Goal: Transaction & Acquisition: Obtain resource

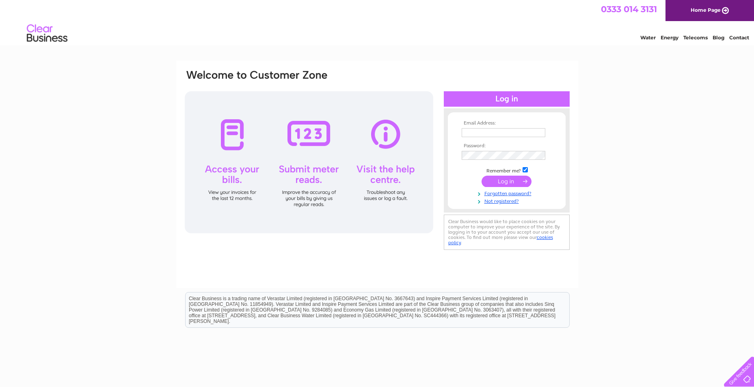
click at [484, 131] on input "text" at bounding box center [504, 132] width 84 height 9
type input "info@scotengineering.co.uk"
click at [481, 177] on input "submit" at bounding box center [506, 182] width 50 height 11
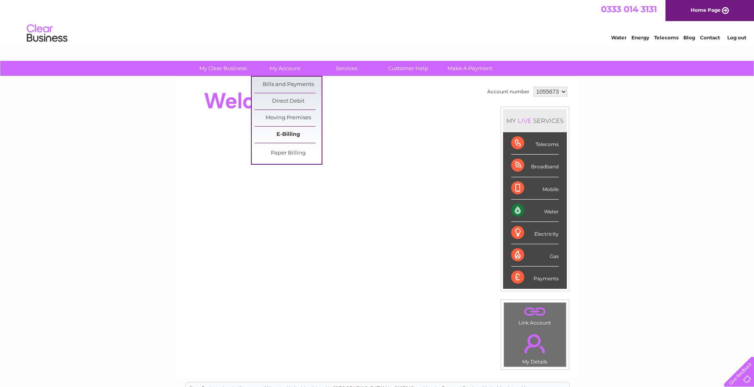
click at [291, 138] on link "E-Billing" at bounding box center [288, 135] width 67 height 16
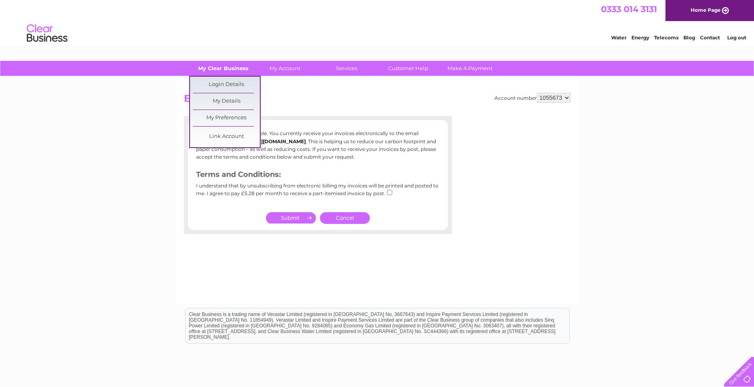
click at [238, 67] on link "My Clear Business" at bounding box center [223, 68] width 67 height 15
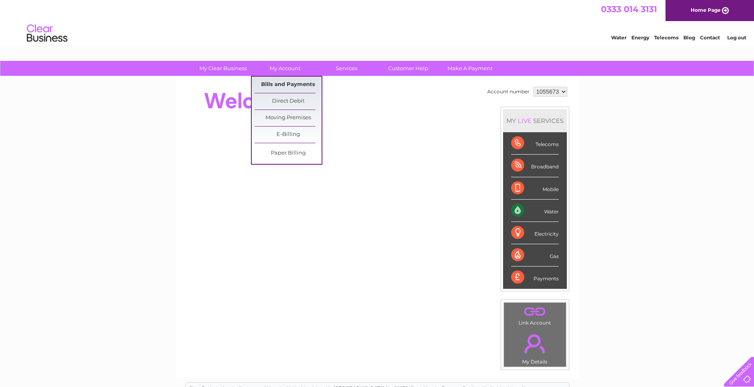
click at [298, 81] on link "Bills and Payments" at bounding box center [288, 85] width 67 height 16
click at [278, 84] on link "Bills and Payments" at bounding box center [288, 85] width 67 height 16
click at [280, 80] on link "Bills and Payments" at bounding box center [288, 85] width 67 height 16
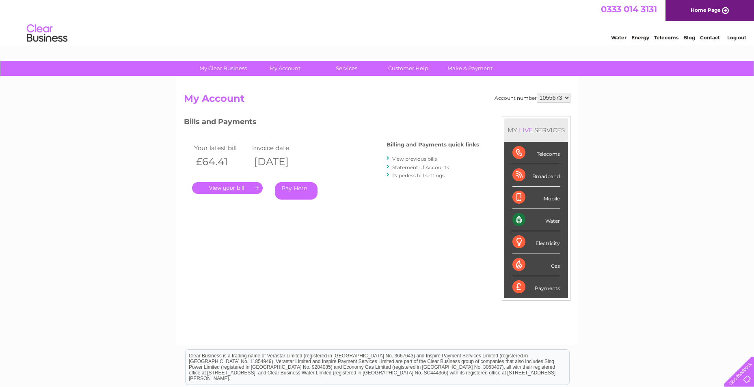
click at [225, 185] on link "." at bounding box center [227, 188] width 71 height 12
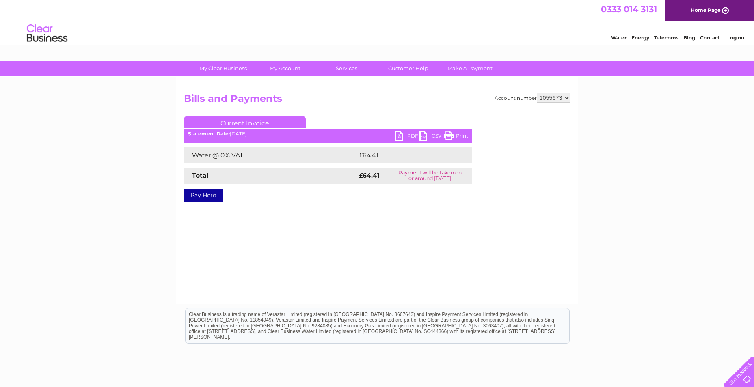
click at [402, 135] on link "PDF" at bounding box center [407, 137] width 24 height 12
click at [737, 38] on link "Log out" at bounding box center [736, 38] width 19 height 6
